Goal: Information Seeking & Learning: Learn about a topic

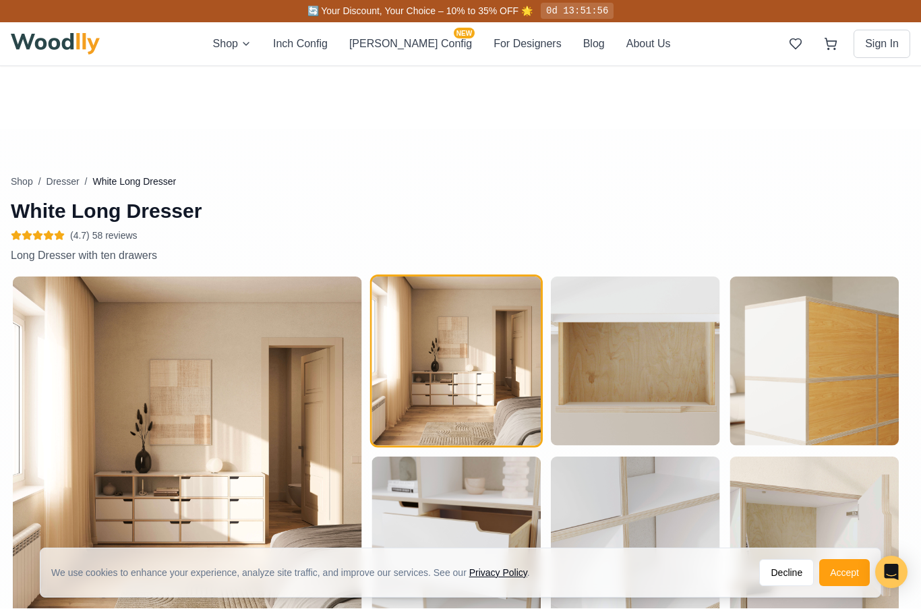
scroll to position [521, 0]
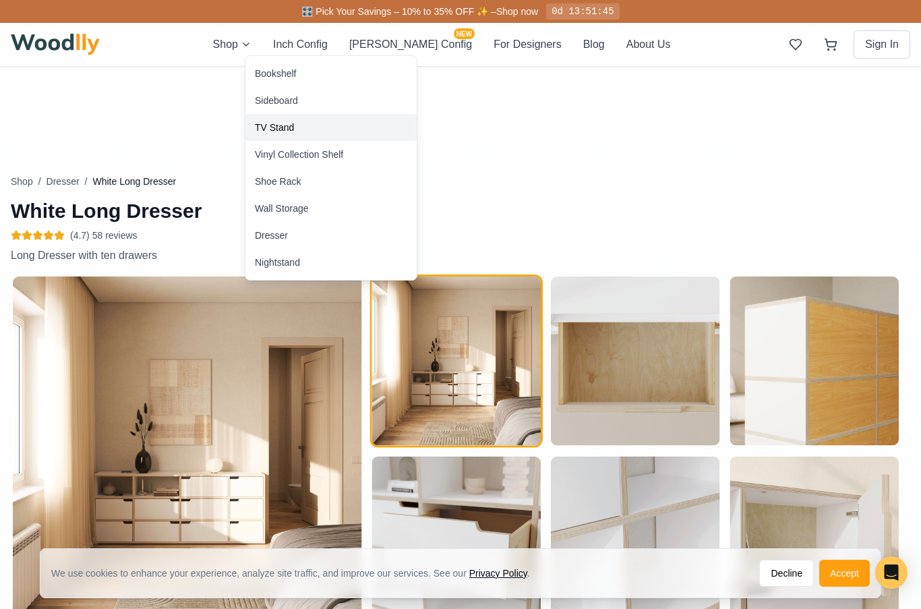
click at [273, 131] on div "TV Stand" at bounding box center [274, 127] width 39 height 13
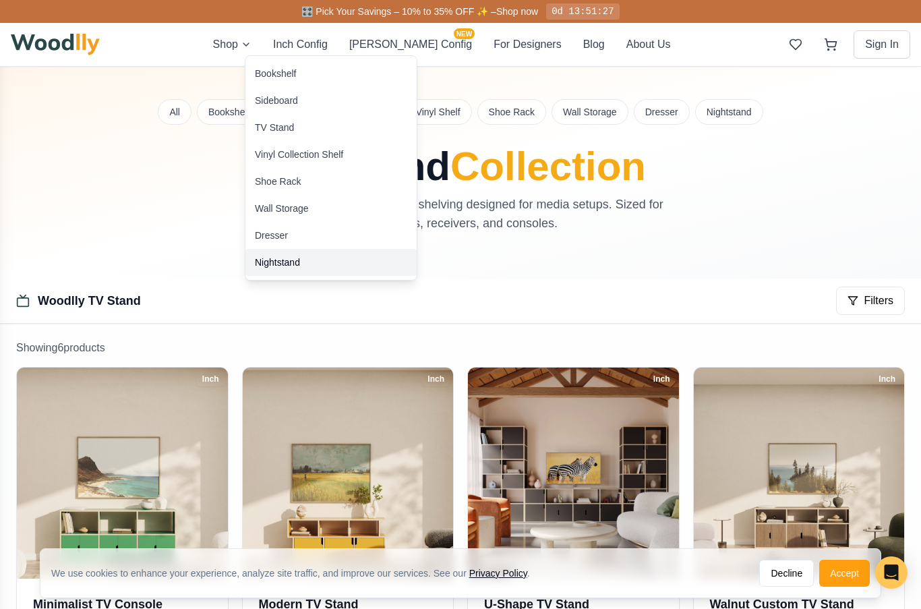
click at [289, 274] on div "Nightstand" at bounding box center [330, 262] width 171 height 27
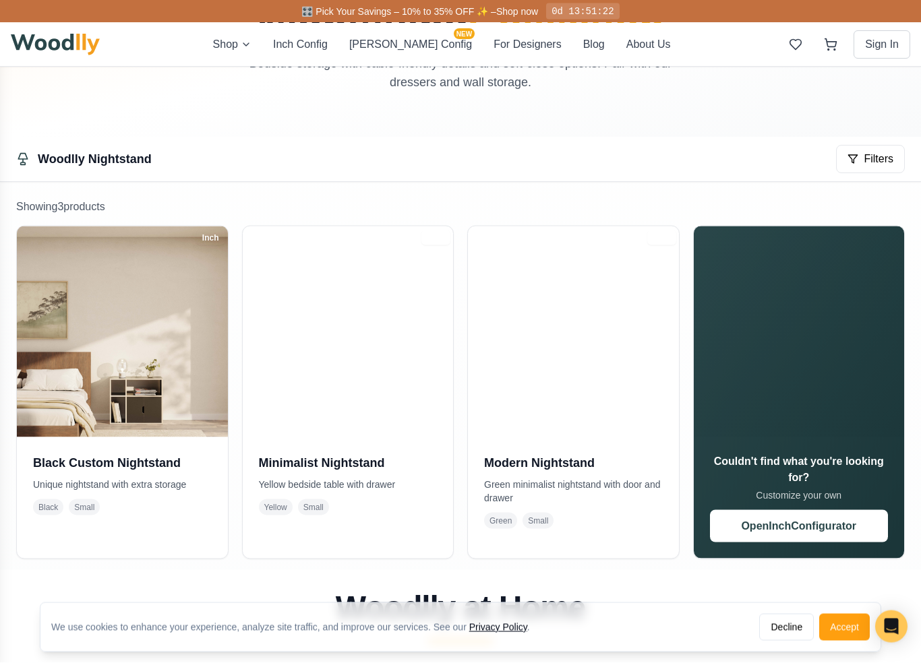
scroll to position [193, 0]
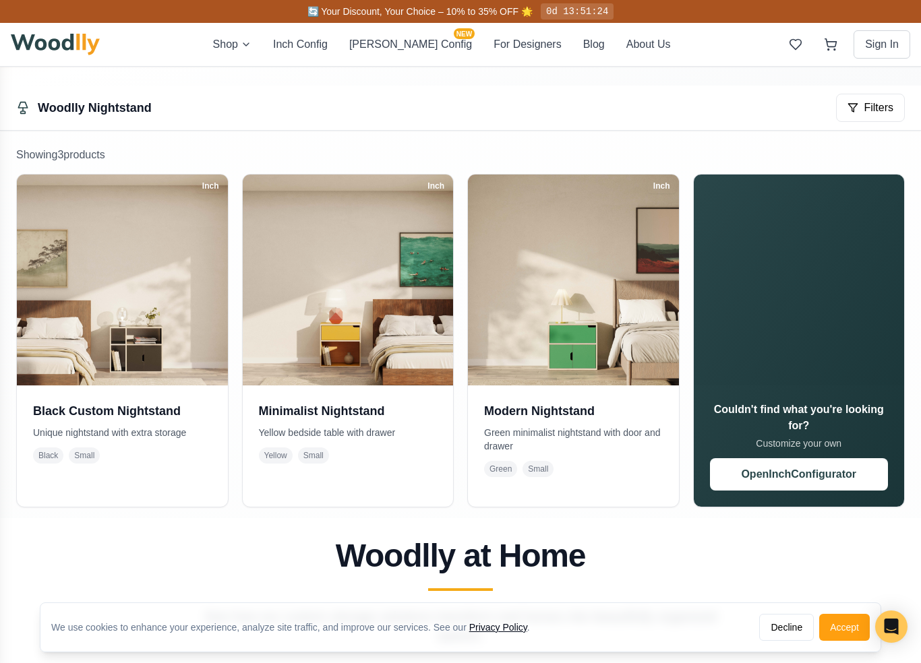
click at [796, 574] on div "Woodlly at Home See how our custom storage solutions transform real homes into …" at bounding box center [460, 592] width 889 height 105
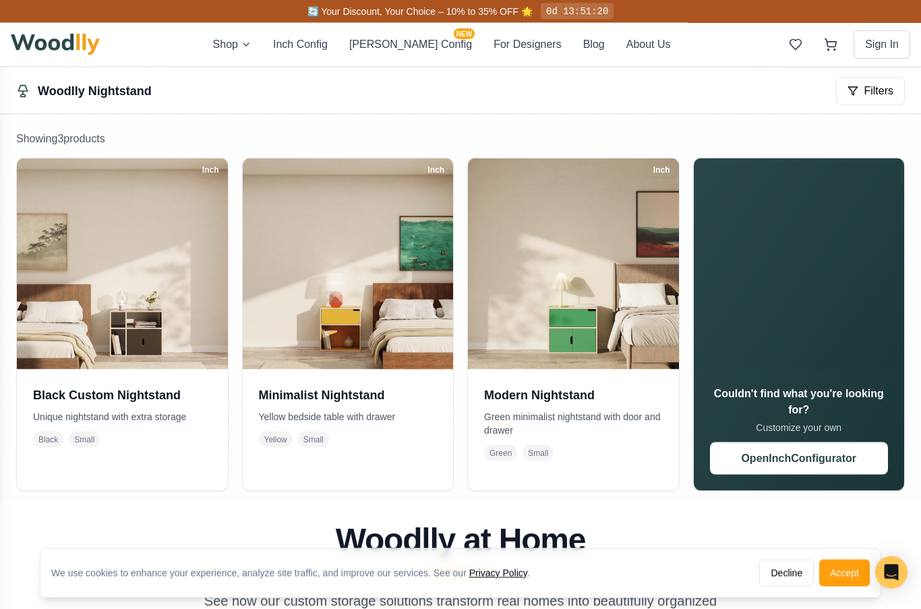
scroll to position [208, 0]
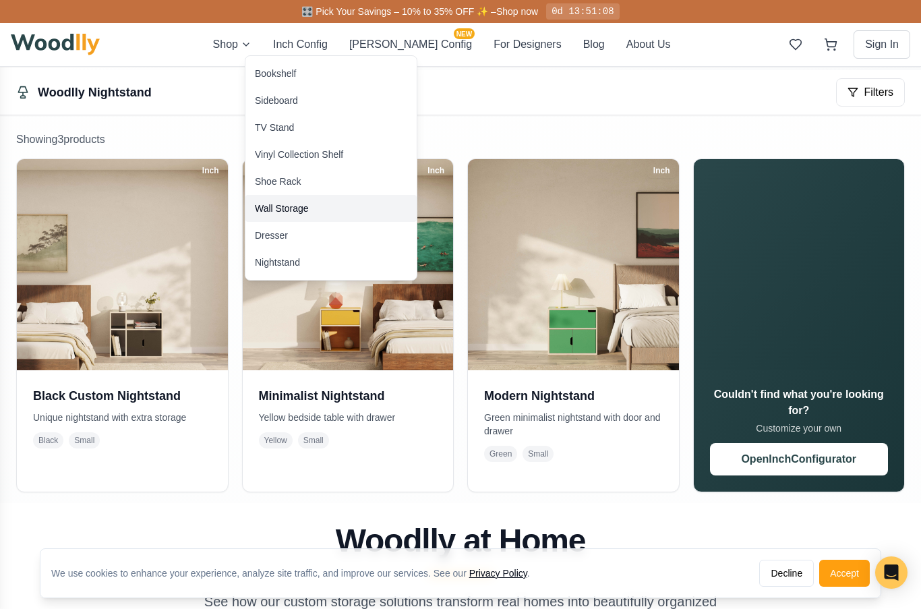
click at [291, 214] on div "Wall Storage" at bounding box center [282, 208] width 54 height 13
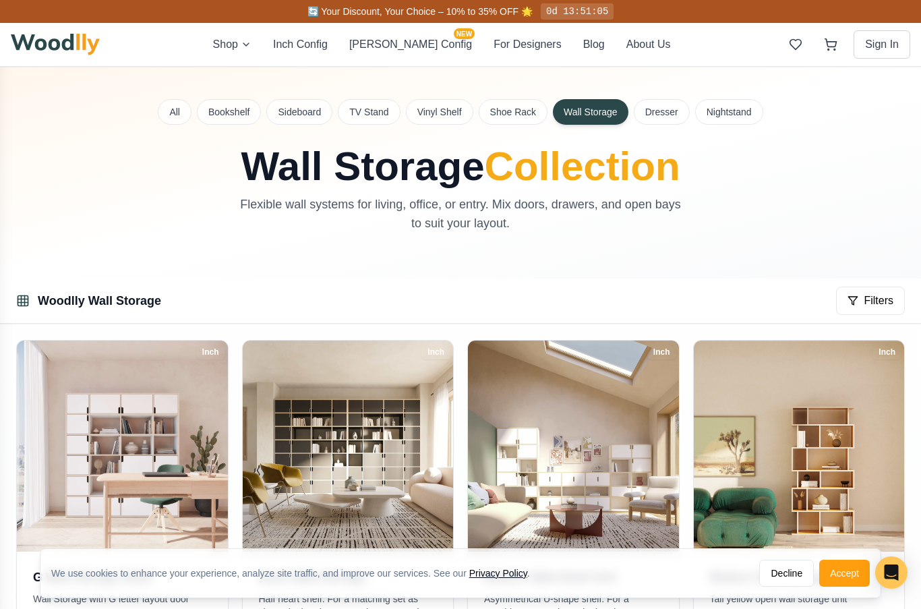
click at [370, 473] on img at bounding box center [348, 446] width 211 height 211
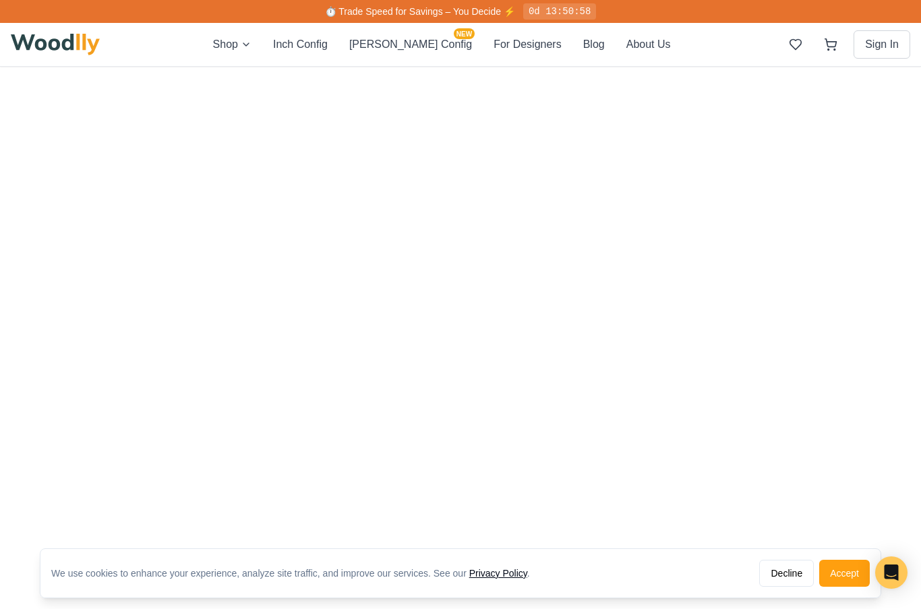
click at [845, 566] on button "Accept" at bounding box center [844, 573] width 51 height 27
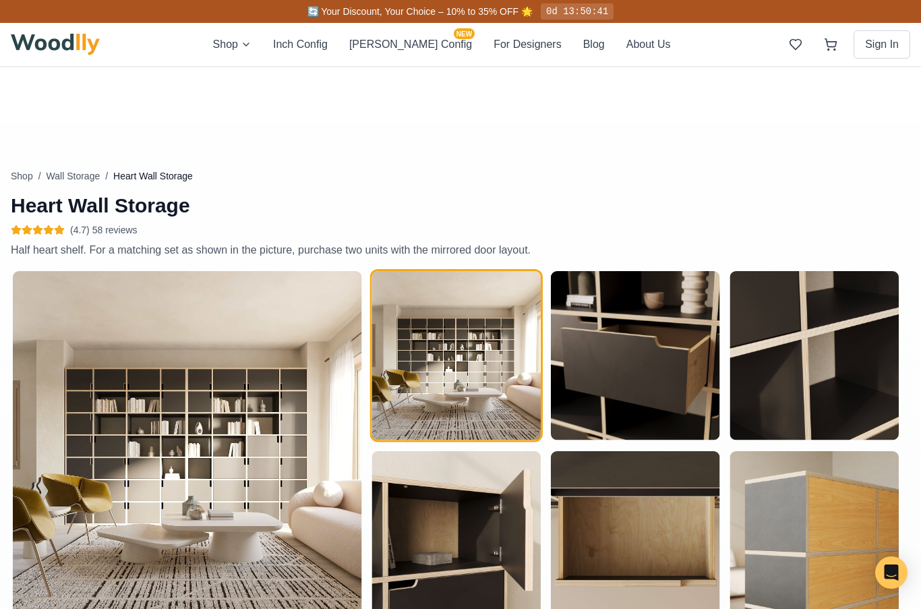
scroll to position [522, 0]
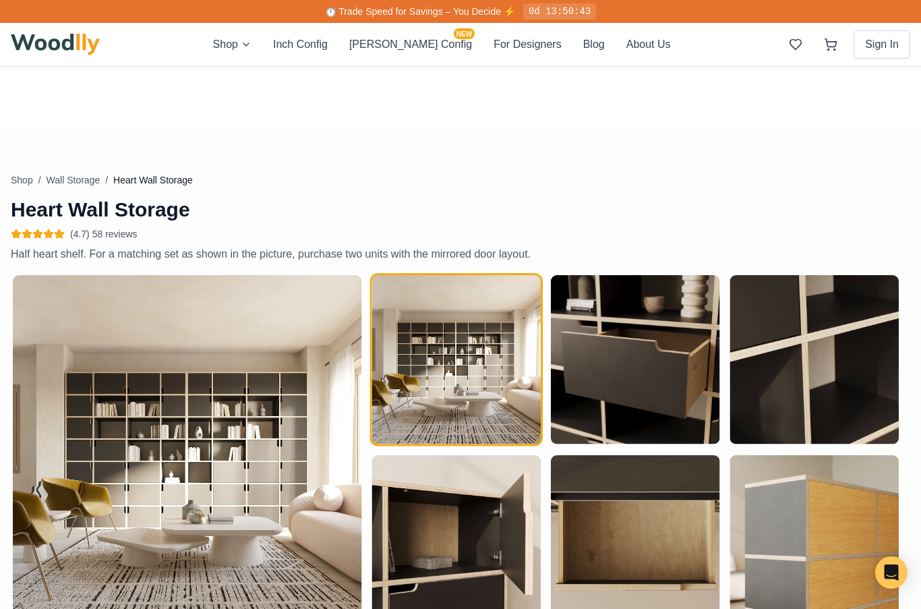
click at [637, 393] on img "button" at bounding box center [635, 359] width 169 height 169
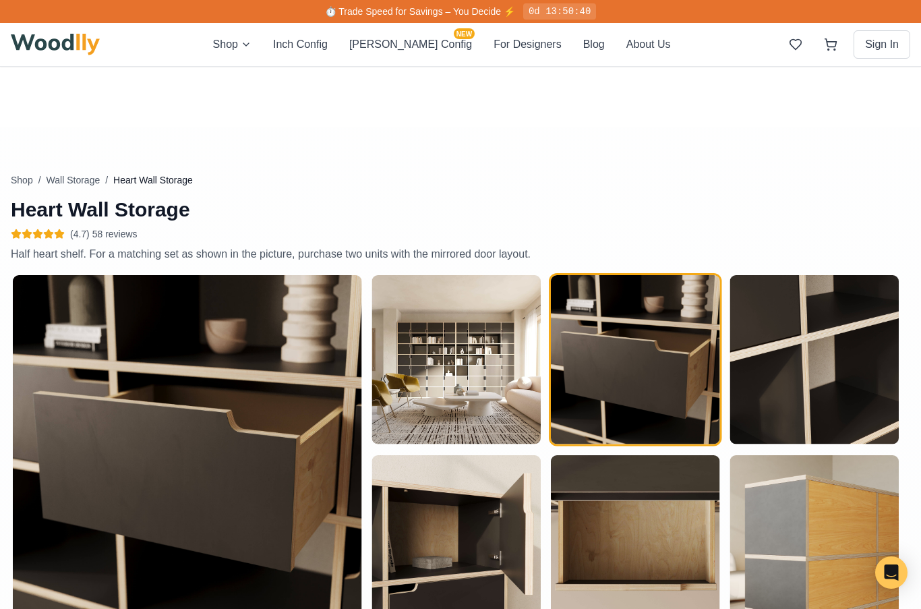
click at [786, 392] on img "button" at bounding box center [814, 359] width 169 height 169
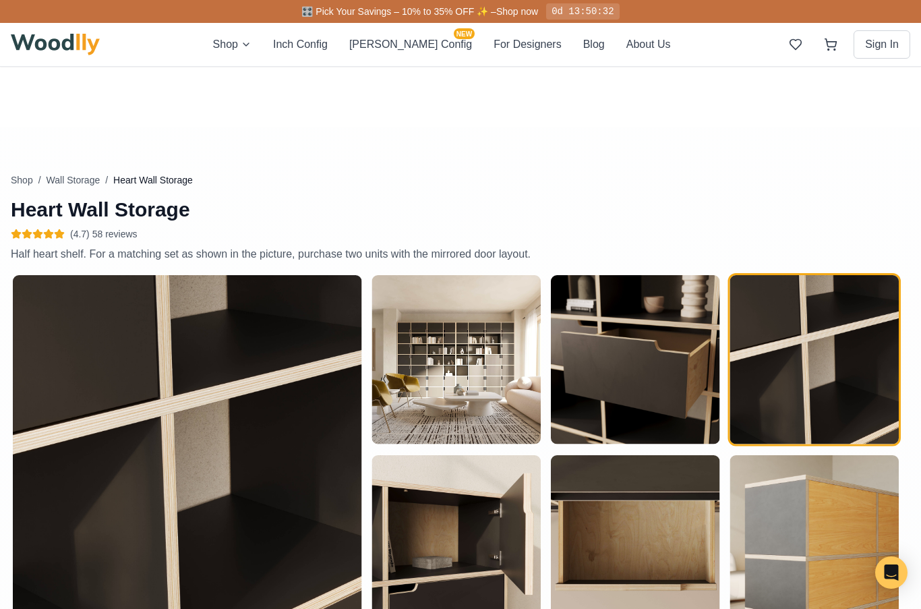
click at [620, 574] on img "button" at bounding box center [635, 538] width 169 height 169
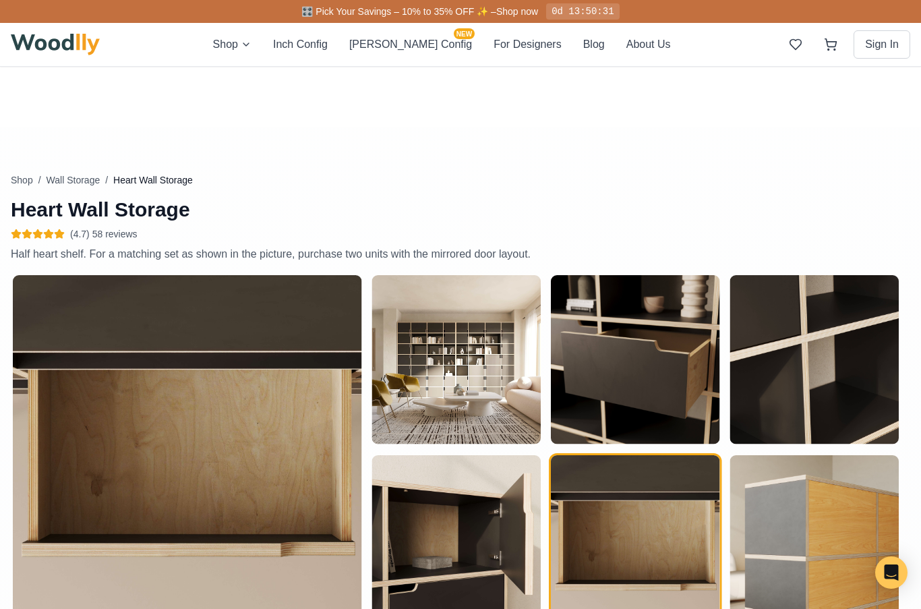
click at [798, 529] on img "button" at bounding box center [814, 538] width 169 height 169
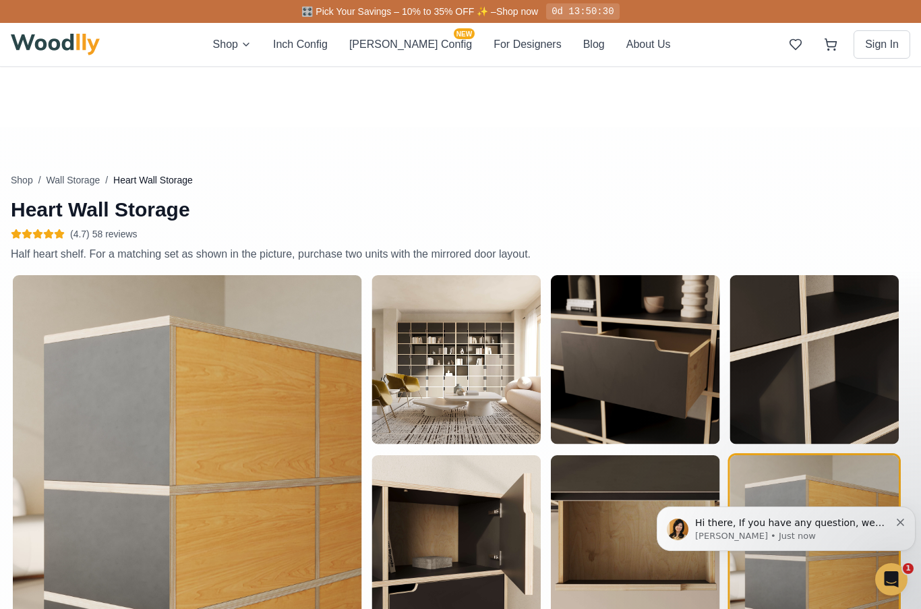
scroll to position [0, 0]
click at [427, 553] on img "button" at bounding box center [456, 538] width 169 height 169
